Goal: Task Accomplishment & Management: Use online tool/utility

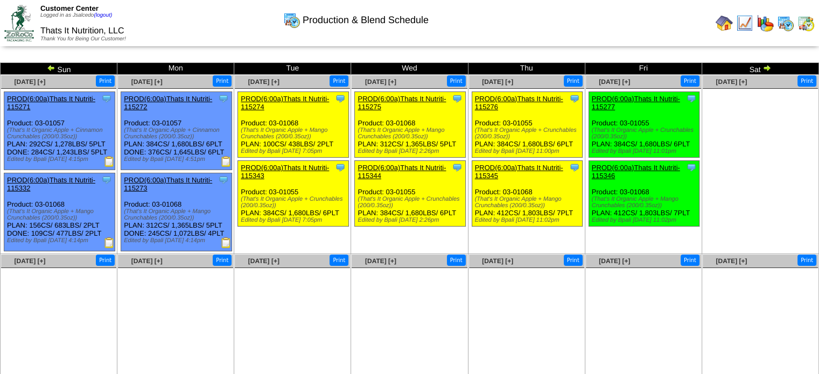
click at [723, 23] on img at bounding box center [723, 23] width 17 height 17
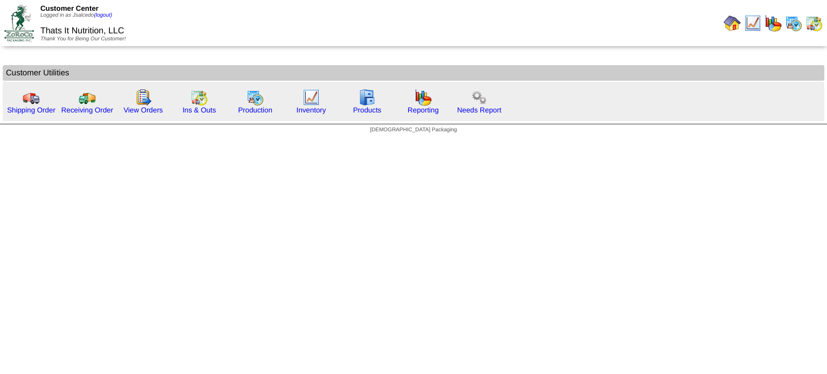
click at [727, 25] on img at bounding box center [731, 23] width 17 height 17
click at [26, 103] on img at bounding box center [31, 97] width 17 height 17
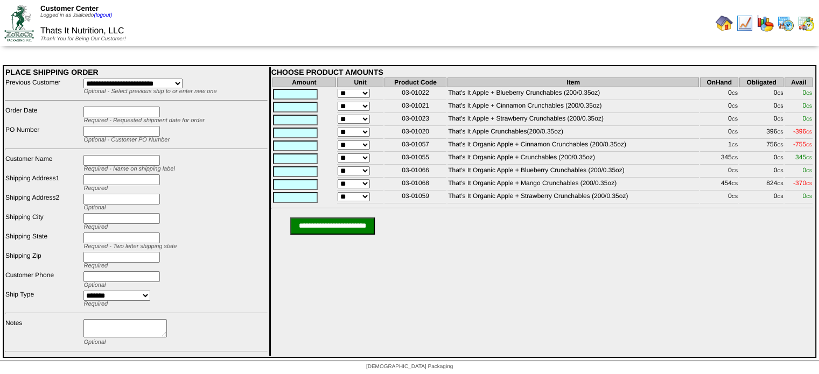
click at [790, 25] on img at bounding box center [785, 23] width 17 height 17
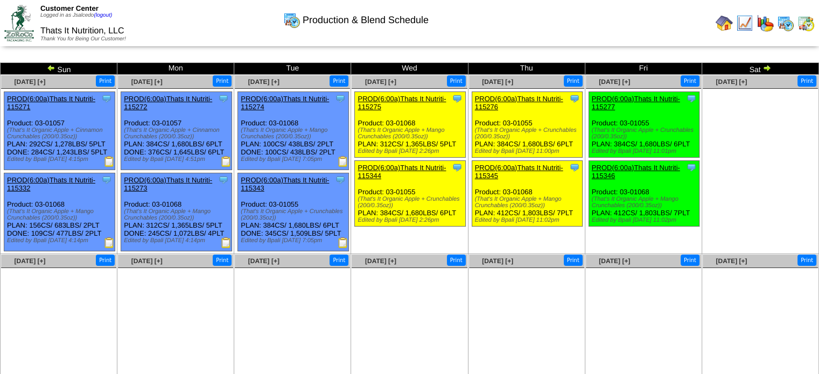
click at [728, 26] on img at bounding box center [723, 23] width 17 height 17
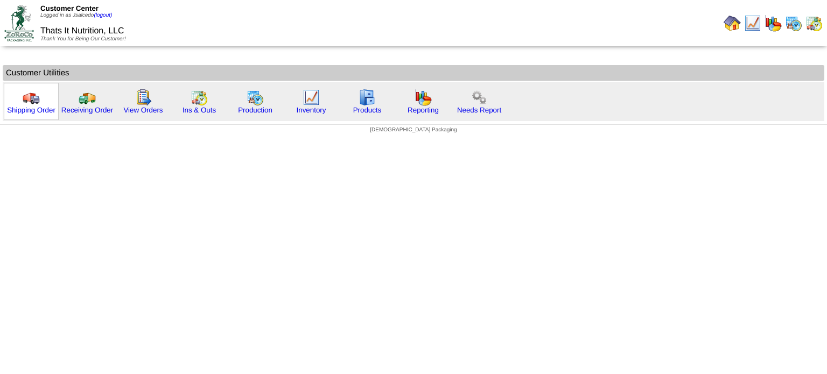
click at [35, 101] on img at bounding box center [31, 97] width 17 height 17
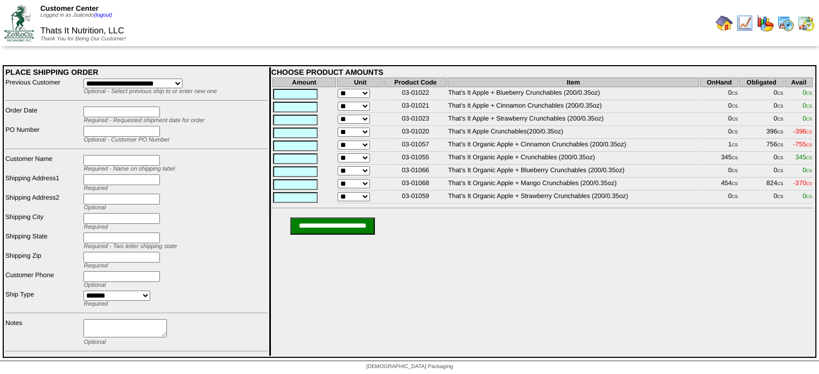
click at [726, 23] on img at bounding box center [723, 23] width 17 height 17
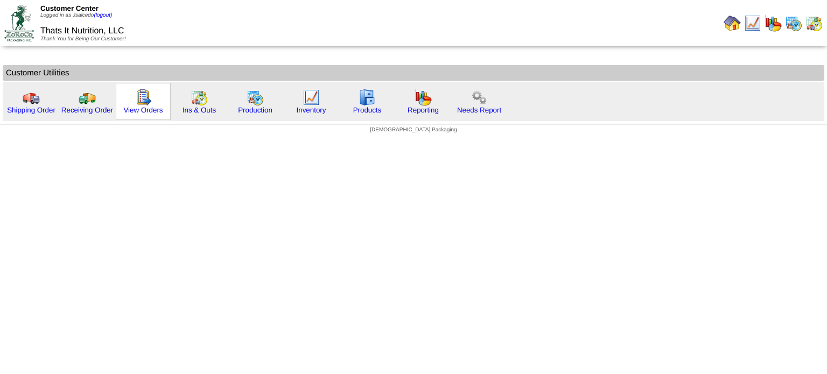
click at [144, 93] on img at bounding box center [143, 97] width 17 height 17
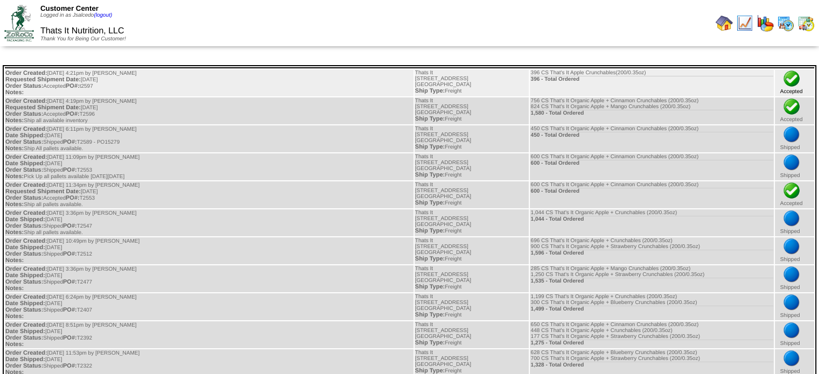
click at [792, 80] on img at bounding box center [791, 78] width 17 height 17
click at [646, 74] on td "396 CS That's It Apple Crunchables(200/0.35oz) 396 - Total Ordered" at bounding box center [651, 82] width 243 height 27
click at [602, 80] on div "396 - Total Ordered" at bounding box center [651, 79] width 242 height 6
click at [174, 80] on td "Order Created: [DATE] 4:21pm by [PERSON_NAME] Requested Shipment Date: [DATE] O…" at bounding box center [209, 82] width 409 height 27
click at [791, 79] on img at bounding box center [791, 78] width 17 height 17
